Goal: Transaction & Acquisition: Purchase product/service

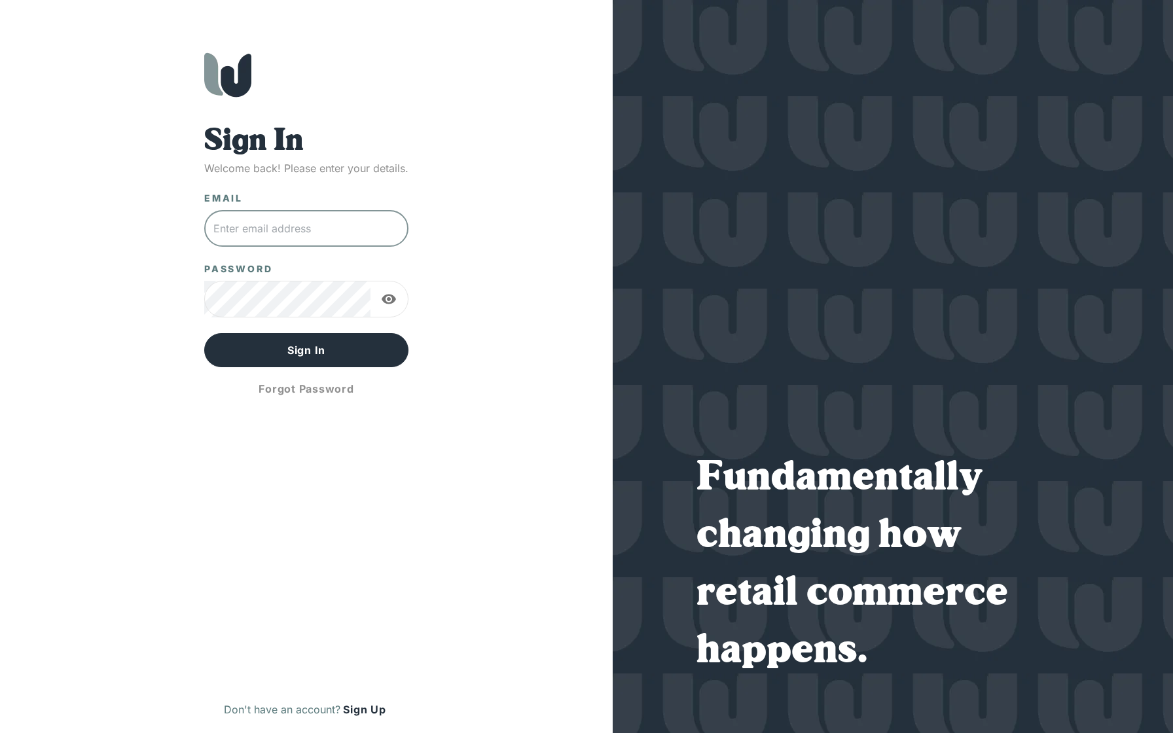
click at [280, 234] on input "text" at bounding box center [306, 228] width 204 height 37
click at [320, 353] on button "Sign In" at bounding box center [306, 350] width 204 height 34
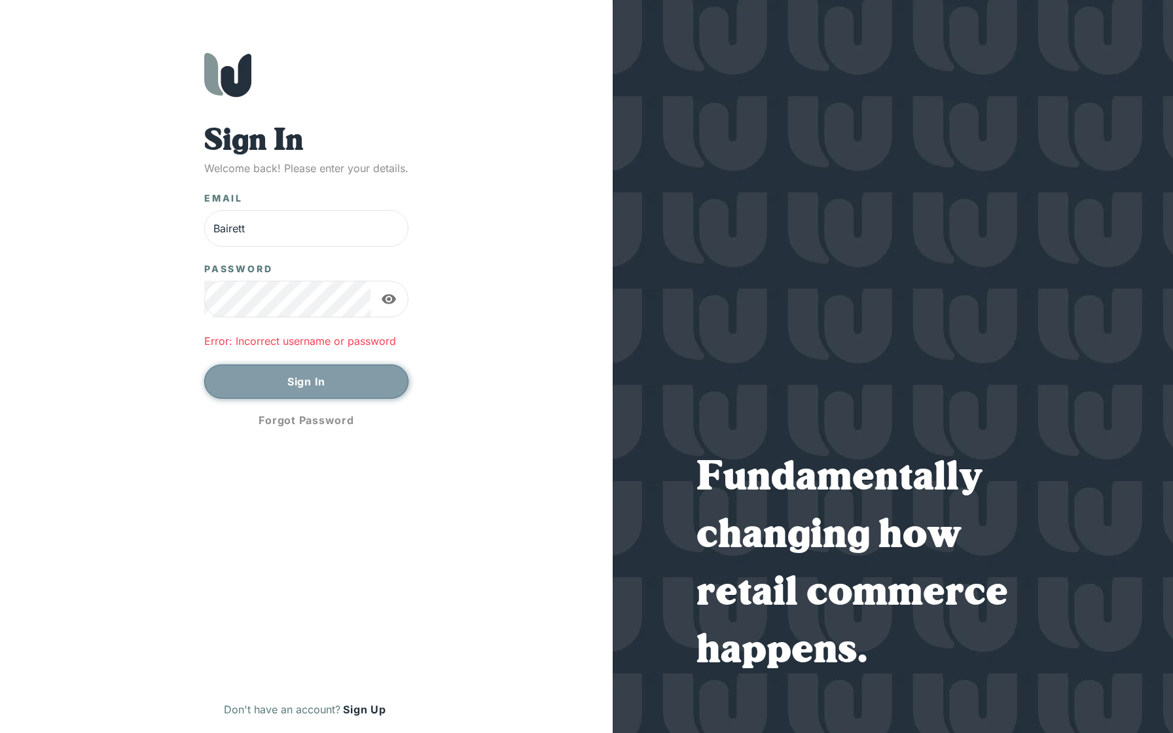
click at [358, 384] on button "Sign In" at bounding box center [306, 382] width 204 height 34
click at [271, 230] on input "Bairett" at bounding box center [306, 228] width 204 height 37
type input "[PERSON_NAME][EMAIL_ADDRESS][DOMAIN_NAME]"
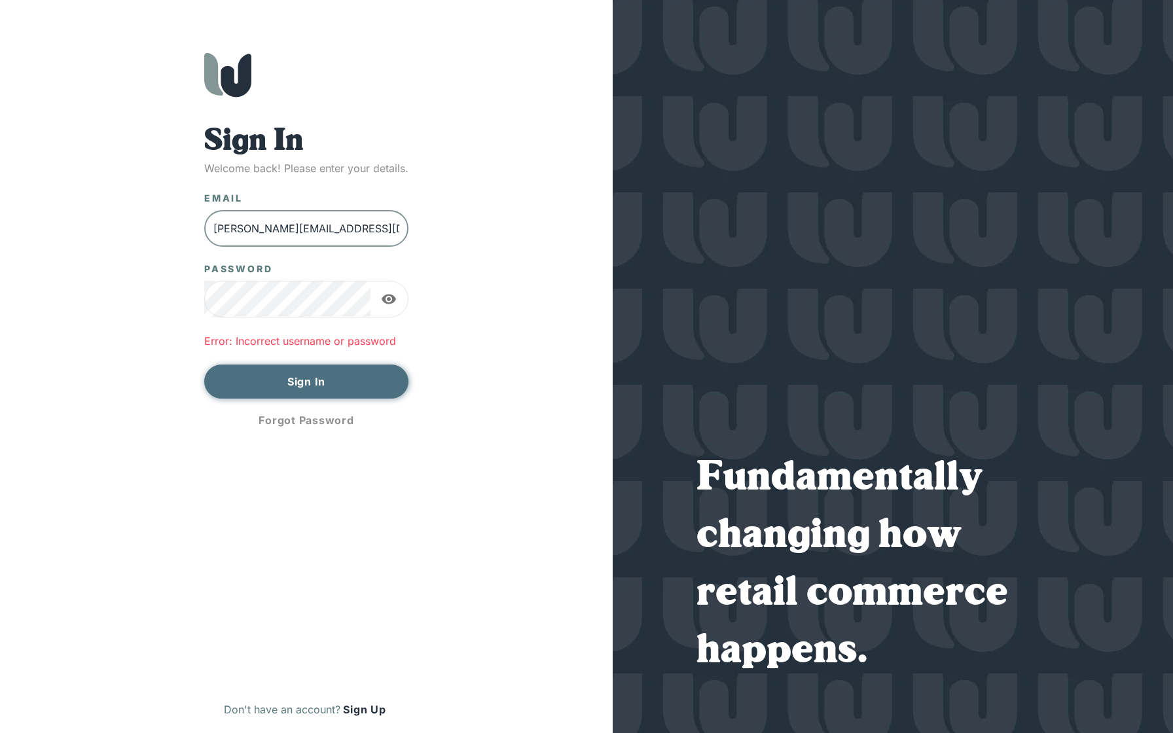
click at [304, 380] on button "Sign In" at bounding box center [306, 382] width 204 height 34
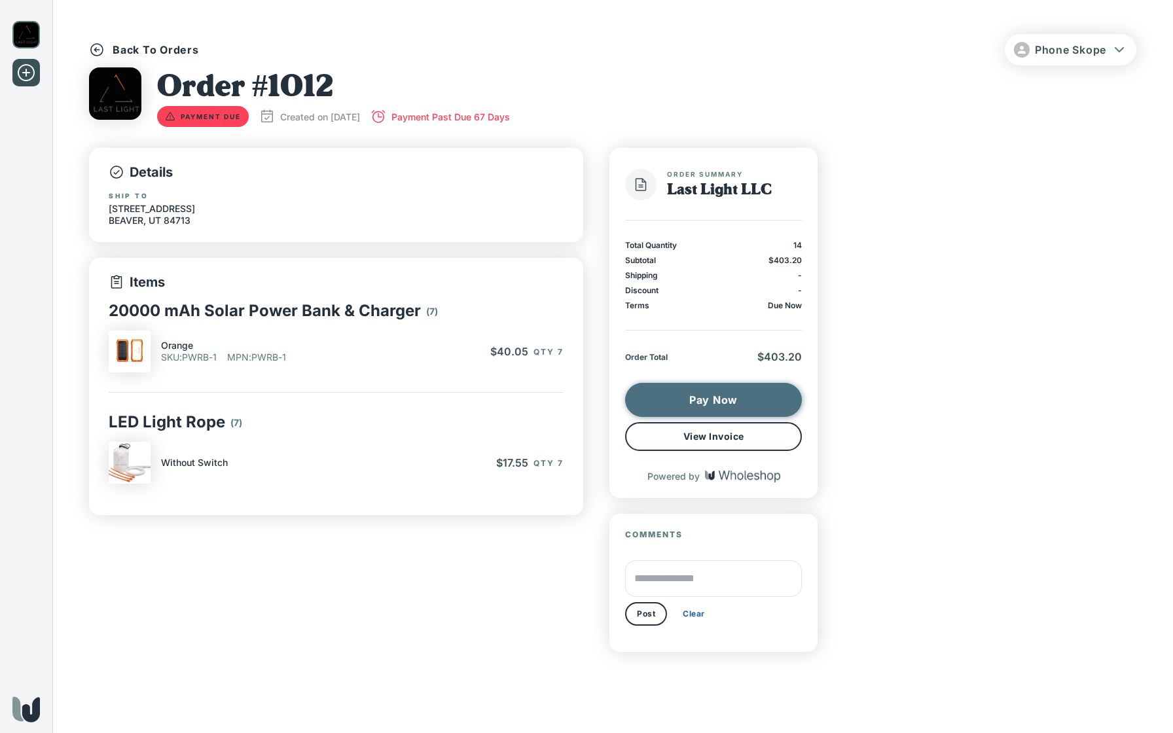
click at [723, 400] on button "Pay Now" at bounding box center [713, 400] width 177 height 34
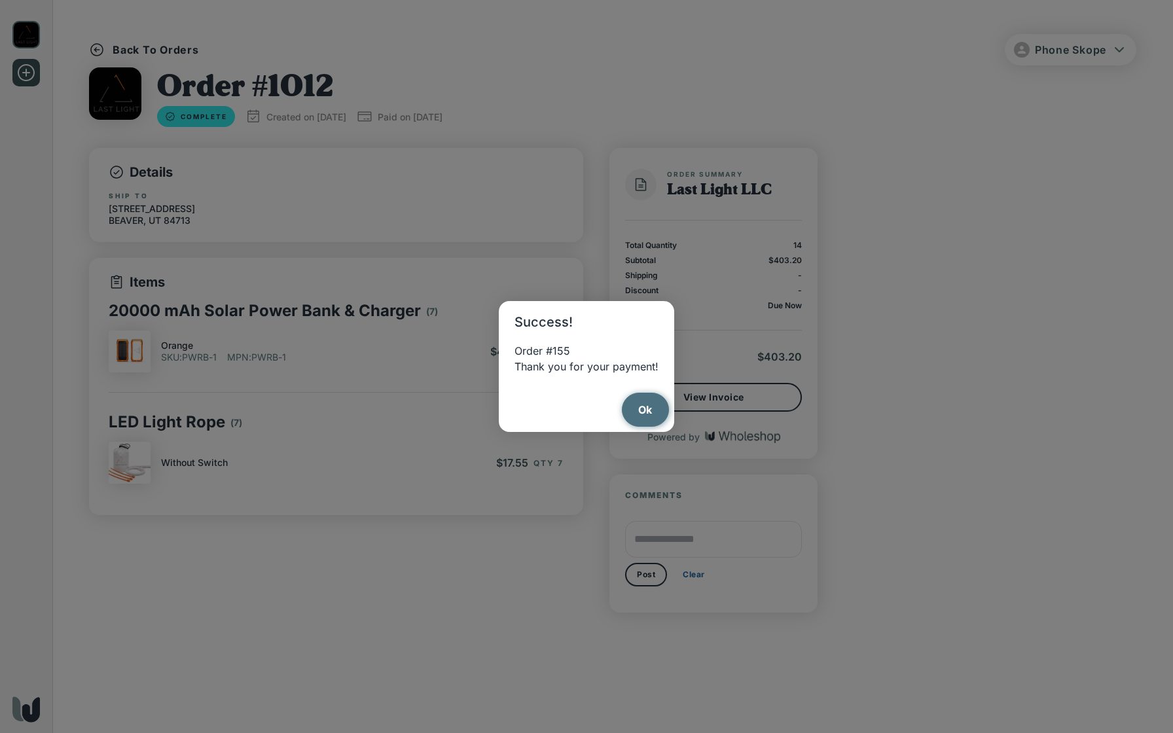
click at [647, 405] on button "Ok" at bounding box center [646, 410] width 48 height 34
